Goal: Register for event/course

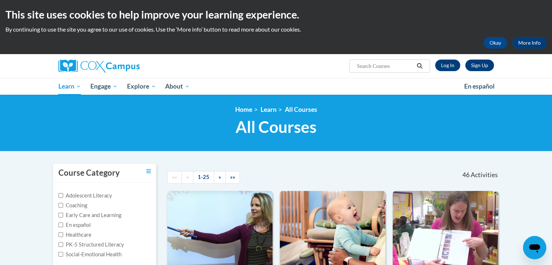
click at [391, 66] on input "Search..." at bounding box center [385, 66] width 58 height 9
type input "meanigful read alouds"
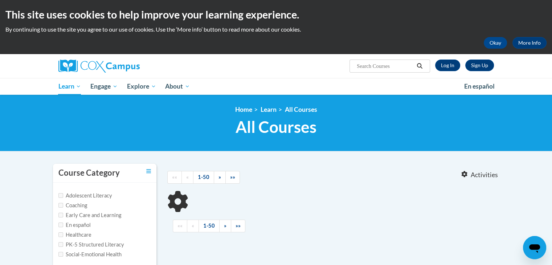
type input "meanigful read alouds"
click at [375, 66] on input "meanigful read alouds" at bounding box center [385, 66] width 58 height 9
type input "meaningul read alouds"
click at [443, 66] on link "Log In" at bounding box center [447, 65] width 25 height 12
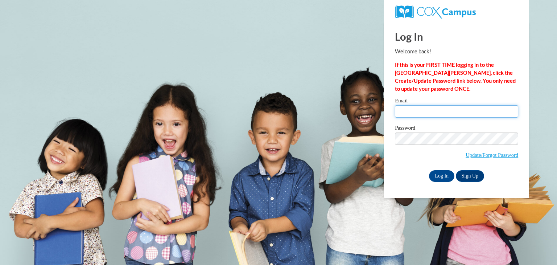
click at [422, 114] on input "Email" at bounding box center [456, 111] width 123 height 12
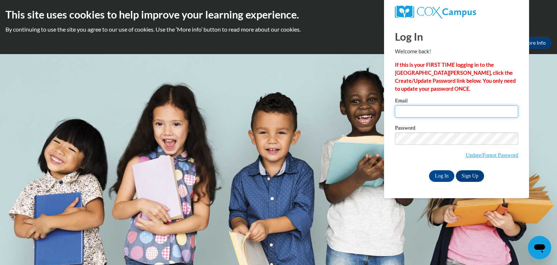
type input "smann30@ivytech.edu"
click at [434, 173] on input "Log In" at bounding box center [441, 176] width 25 height 12
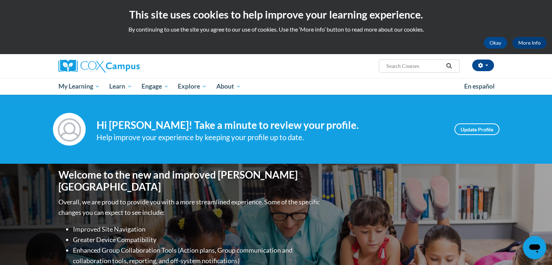
click at [400, 67] on input "Search..." at bounding box center [414, 66] width 58 height 9
type input "meaningful read alouds"
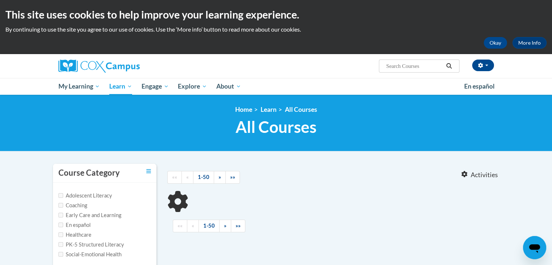
type input "meaningful read alouds"
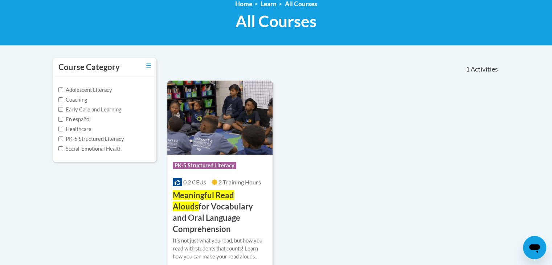
scroll to position [109, 0]
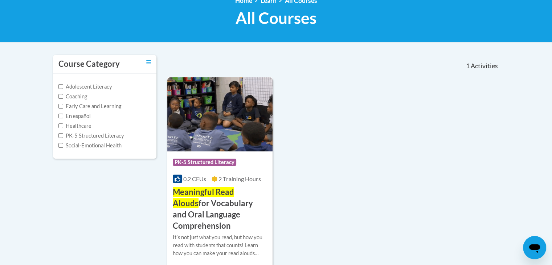
click at [251, 157] on div "Course Category: PK-5 Structured Literacy" at bounding box center [220, 163] width 95 height 16
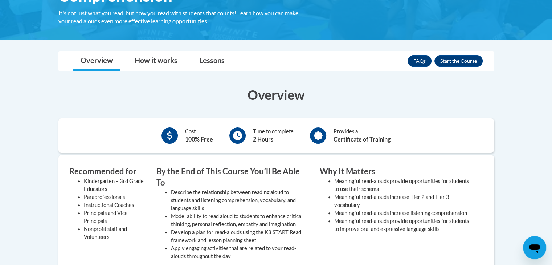
scroll to position [181, 0]
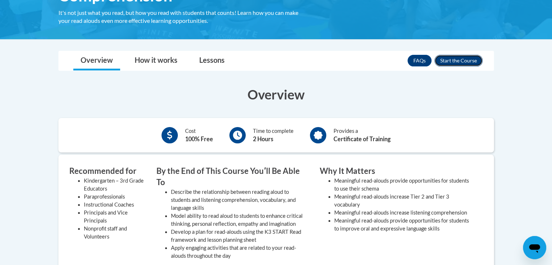
click at [453, 62] on button "Enroll" at bounding box center [458, 61] width 48 height 12
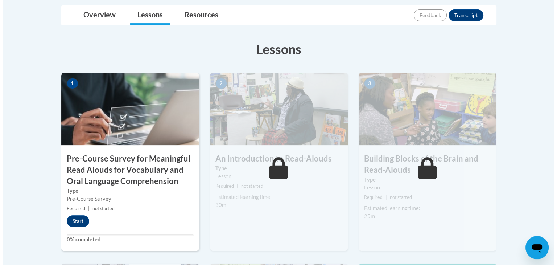
scroll to position [218, 0]
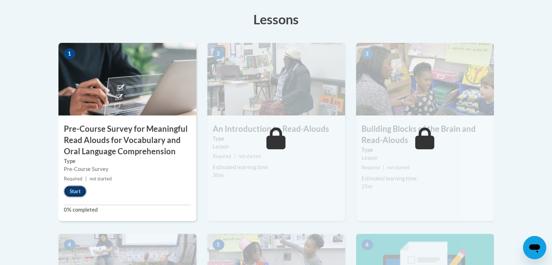
click at [80, 191] on button "Start" at bounding box center [75, 191] width 22 height 12
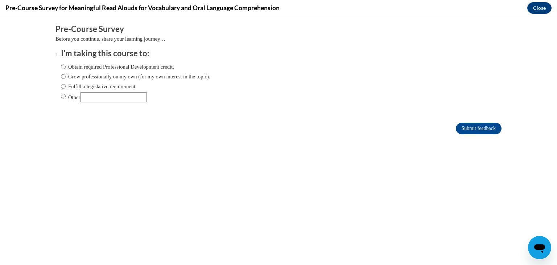
scroll to position [0, 0]
click at [61, 67] on input "Obtain required Professional Development credit." at bounding box center [63, 67] width 5 height 8
radio input "true"
click at [481, 131] on input "Submit feedback" at bounding box center [479, 129] width 46 height 12
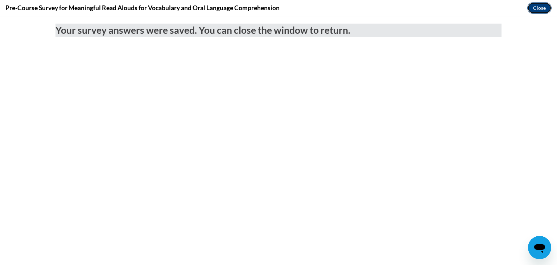
click at [537, 8] on button "Close" at bounding box center [539, 8] width 24 height 12
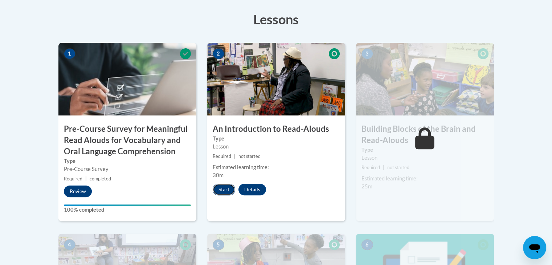
click at [223, 194] on button "Start" at bounding box center [224, 190] width 22 height 12
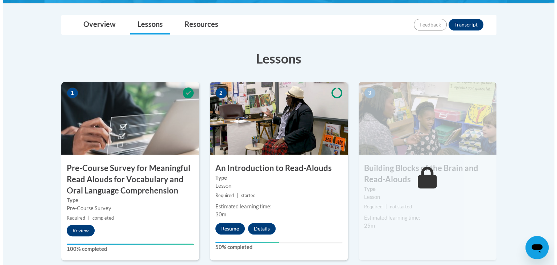
scroll to position [218, 0]
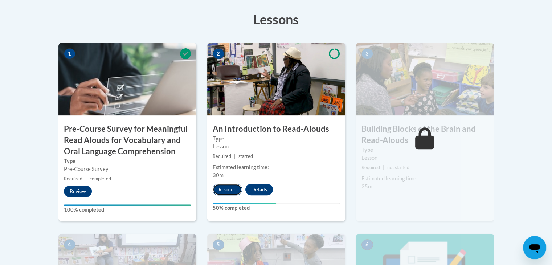
click at [226, 188] on button "Resume" at bounding box center [227, 190] width 29 height 12
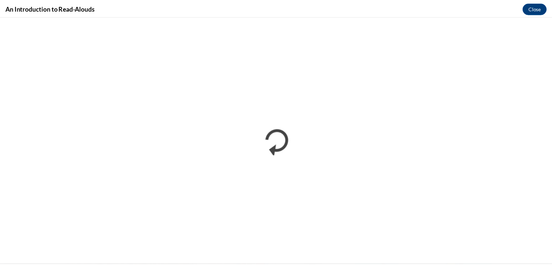
scroll to position [0, 0]
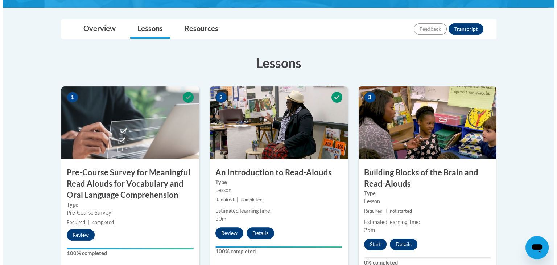
scroll to position [254, 0]
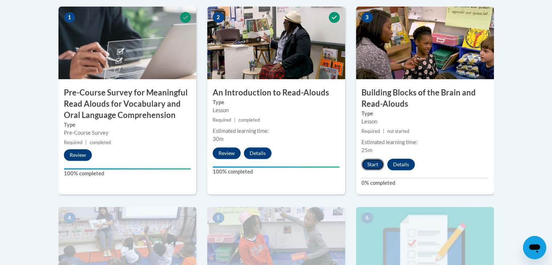
click at [371, 166] on button "Start" at bounding box center [372, 164] width 22 height 12
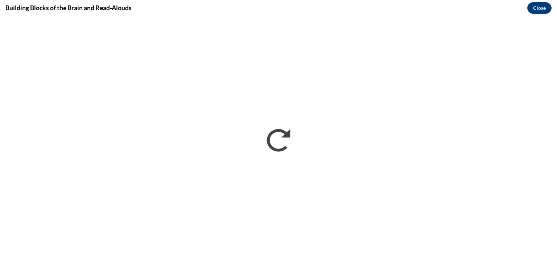
scroll to position [0, 0]
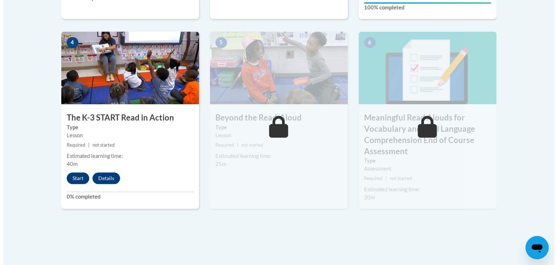
scroll to position [435, 0]
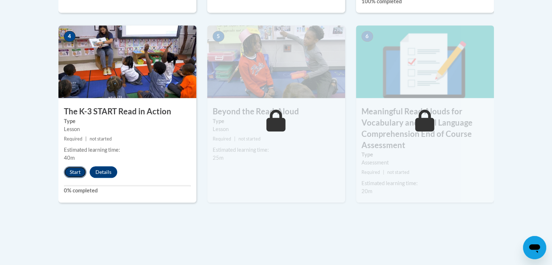
click at [75, 170] on button "Start" at bounding box center [75, 172] width 22 height 12
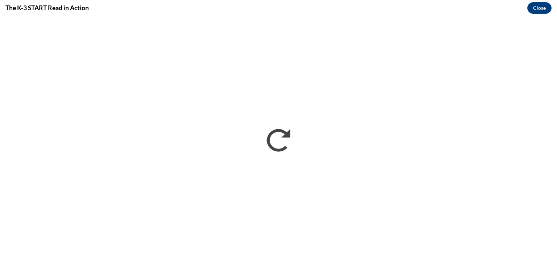
scroll to position [0, 0]
